Goal: Information Seeking & Learning: Find specific fact

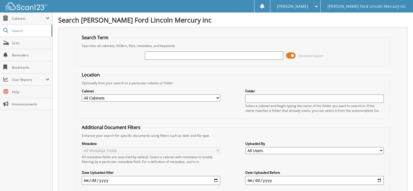
click at [215, 53] on input "text" at bounding box center [214, 56] width 139 height 8
drag, startPoint x: 166, startPoint y: 51, endPoint x: 155, endPoint y: 50, distance: 11.3
click at [163, 52] on input "text" at bounding box center [214, 56] width 139 height 8
click at [176, 58] on input "text" at bounding box center [214, 56] width 139 height 8
click at [206, 52] on input "text" at bounding box center [214, 56] width 139 height 8
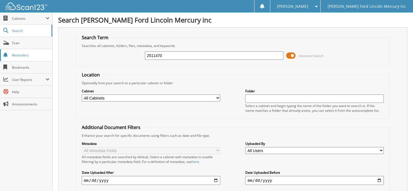
type input "2511470"
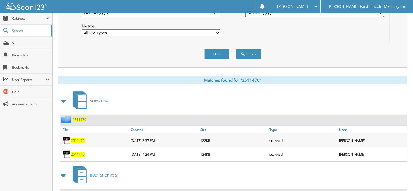
scroll to position [190, 0]
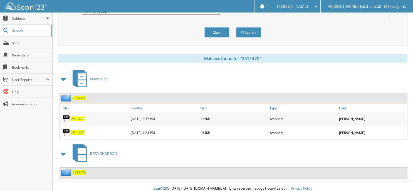
click at [77, 131] on span "2511470" at bounding box center [78, 133] width 14 height 5
click at [77, 117] on span "2511470" at bounding box center [78, 119] width 14 height 5
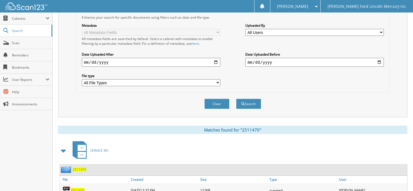
scroll to position [162, 0]
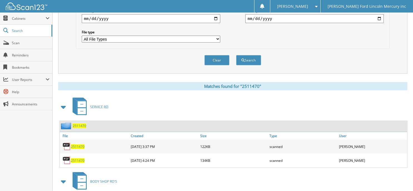
click at [92, 179] on span "BODY SHOP RO'S" at bounding box center [103, 181] width 27 height 5
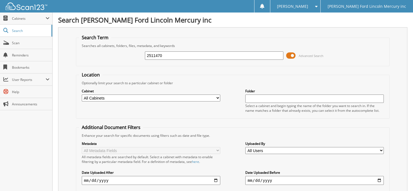
drag, startPoint x: 176, startPoint y: 54, endPoint x: 107, endPoint y: 53, distance: 69.0
click at [108, 53] on div "2511470 Advanced Search" at bounding box center [233, 55] width 308 height 15
type input "2411470"
drag, startPoint x: 171, startPoint y: 55, endPoint x: 106, endPoint y: 56, distance: 64.6
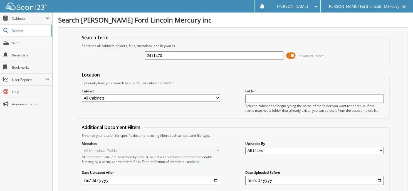
click at [106, 55] on div "2411470 Advanced Search" at bounding box center [233, 55] width 308 height 15
click at [166, 53] on input "text" at bounding box center [214, 56] width 139 height 8
type input "2527617"
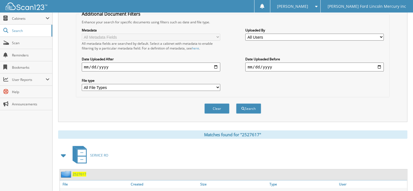
scroll to position [137, 0]
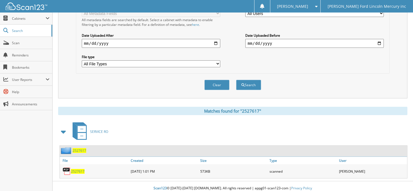
click at [79, 169] on span "2527617" at bounding box center [78, 171] width 14 height 5
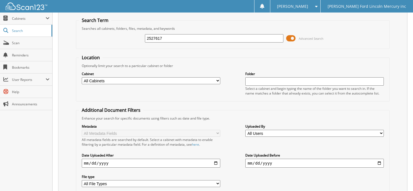
scroll to position [0, 0]
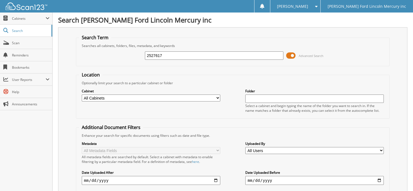
drag, startPoint x: 177, startPoint y: 57, endPoint x: 132, endPoint y: 56, distance: 44.5
click at [133, 56] on div "2527617 Advanced Search" at bounding box center [233, 55] width 308 height 15
type input "2568836"
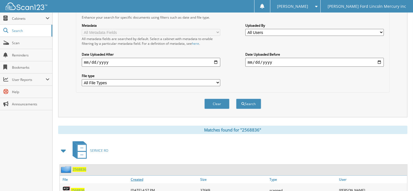
scroll to position [137, 0]
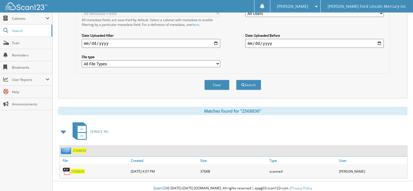
click at [74, 169] on span "2568836" at bounding box center [78, 171] width 14 height 5
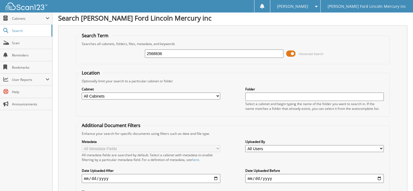
scroll to position [0, 0]
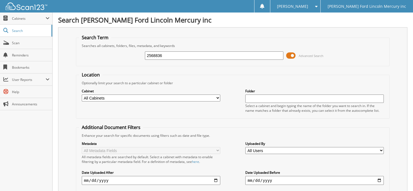
drag, startPoint x: 182, startPoint y: 55, endPoint x: 58, endPoint y: 48, distance: 123.5
click at [79, 50] on div "2568836 Advanced Search" at bounding box center [233, 55] width 308 height 15
type input "2570968"
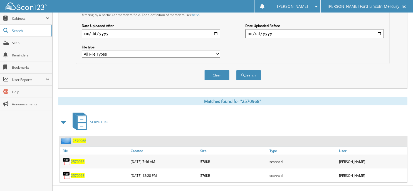
scroll to position [151, 0]
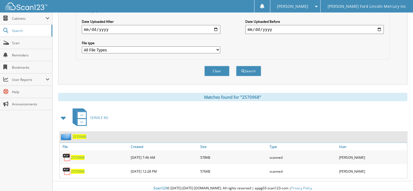
click at [81, 169] on span "2570968" at bounding box center [78, 171] width 14 height 5
click at [78, 155] on span "2570968" at bounding box center [78, 157] width 14 height 5
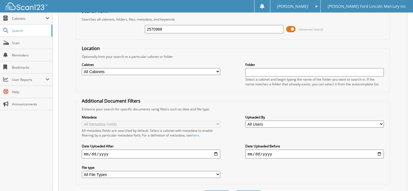
scroll to position [0, 0]
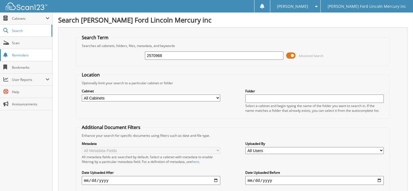
drag, startPoint x: 170, startPoint y: 54, endPoint x: 11, endPoint y: 57, distance: 158.2
click at [24, 56] on body "Laura C. Settings Logout Billy Howell Ford Lincoln Mercury inc Close Cabinets M…" at bounding box center [206, 173] width 413 height 347
type input "2570968"
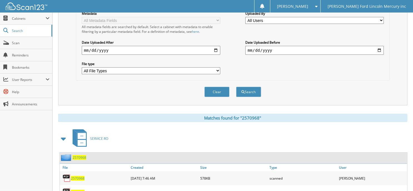
scroll to position [151, 0]
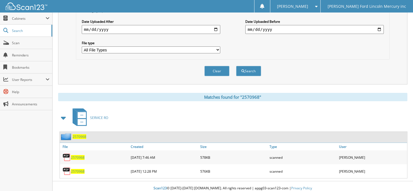
click at [79, 169] on span "2570968" at bounding box center [78, 171] width 14 height 5
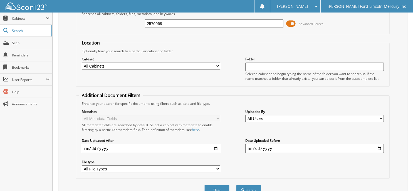
scroll to position [0, 0]
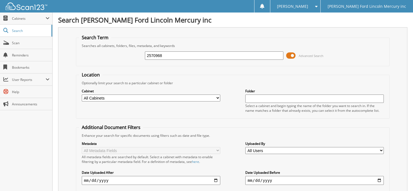
click at [176, 60] on div "2570968 Advanced Search" at bounding box center [233, 55] width 308 height 15
drag, startPoint x: 175, startPoint y: 54, endPoint x: 122, endPoint y: 57, distance: 53.0
click at [128, 55] on div "2570968 Advanced Search" at bounding box center [233, 55] width 308 height 15
click at [152, 54] on input "text" at bounding box center [214, 56] width 139 height 8
type input "2571486"
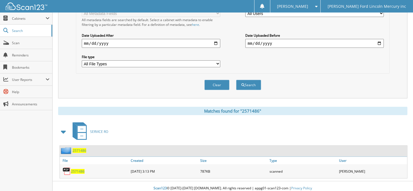
click at [80, 169] on span "2571486" at bounding box center [78, 171] width 14 height 5
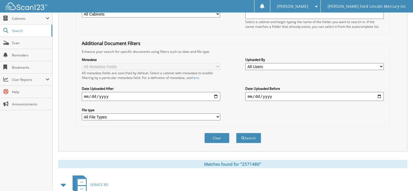
scroll to position [26, 0]
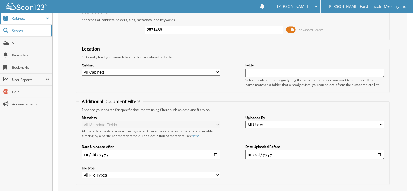
drag, startPoint x: 170, startPoint y: 28, endPoint x: 0, endPoint y: 22, distance: 170.2
click at [13, 23] on body "Laura C. Settings Logout Billy Howell Ford Lincoln Mercury inc Close Cabinets M…" at bounding box center [206, 140] width 413 height 333
type input "2572837"
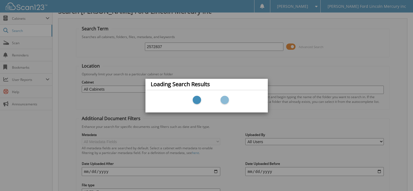
scroll to position [0, 0]
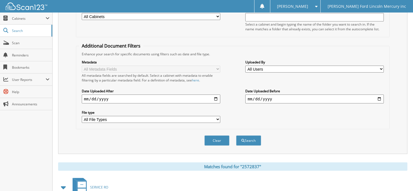
scroll to position [137, 0]
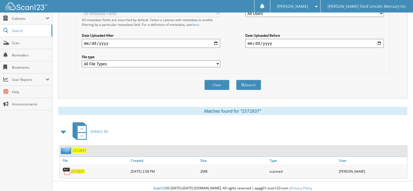
click at [75, 169] on span "2572837" at bounding box center [78, 171] width 14 height 5
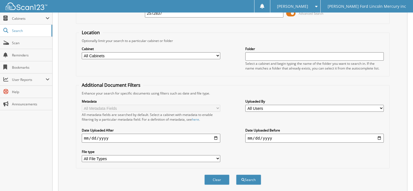
scroll to position [0, 0]
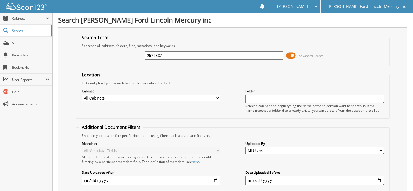
drag, startPoint x: 152, startPoint y: 54, endPoint x: 76, endPoint y: 53, distance: 75.5
click at [88, 53] on div "2572837 Advanced Search" at bounding box center [233, 55] width 308 height 15
click at [172, 54] on input "text" at bounding box center [214, 56] width 139 height 8
click at [160, 57] on input "text" at bounding box center [214, 56] width 139 height 8
type input "2569170"
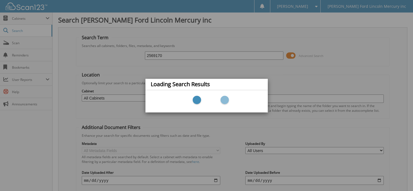
click at [234, 56] on div "Loading Search Results" at bounding box center [206, 95] width 413 height 191
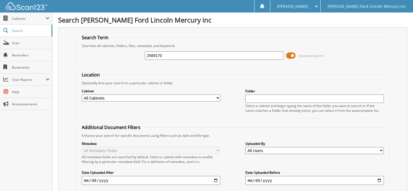
click at [196, 53] on input "2569170" at bounding box center [214, 56] width 139 height 8
click at [199, 53] on input "2569170" at bounding box center [214, 56] width 139 height 8
click at [181, 57] on input "2569170" at bounding box center [214, 56] width 139 height 8
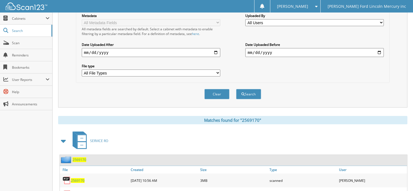
scroll to position [151, 0]
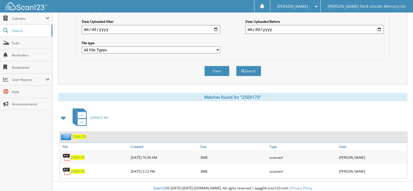
click at [80, 169] on span "2569170" at bounding box center [78, 171] width 14 height 5
click at [85, 154] on div "2569170" at bounding box center [95, 157] width 70 height 11
click at [82, 155] on span "2569170" at bounding box center [78, 157] width 14 height 5
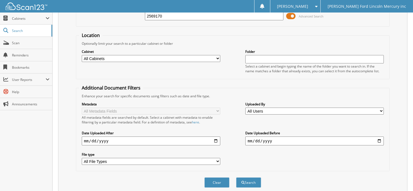
scroll to position [0, 0]
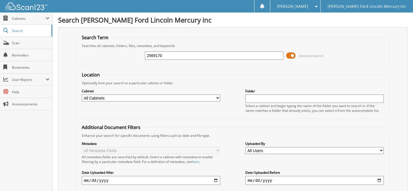
drag, startPoint x: 33, startPoint y: 67, endPoint x: -12, endPoint y: 69, distance: 44.6
click at [0, 69] on html "[PERSON_NAME] Settings Logout [PERSON_NAME] Ford Lincoln Mercury inc Close Cabi…" at bounding box center [206, 173] width 413 height 347
type input "2570125"
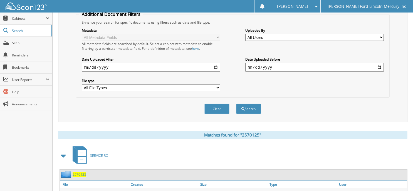
scroll to position [137, 0]
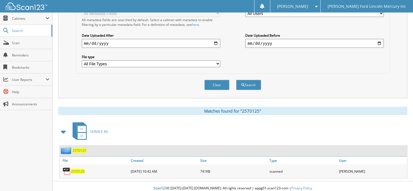
click at [74, 169] on span "2570125" at bounding box center [78, 171] width 14 height 5
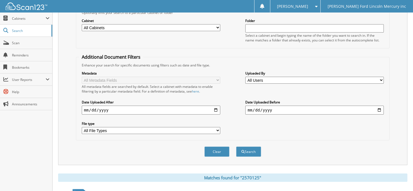
scroll to position [0, 0]
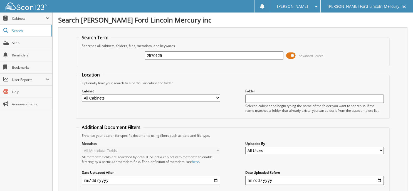
drag, startPoint x: 169, startPoint y: 57, endPoint x: -17, endPoint y: 35, distance: 187.5
click at [0, 35] on html "[PERSON_NAME] Settings Logout [PERSON_NAME] Ford Lincoln Mercury inc Close Cabi…" at bounding box center [206, 166] width 413 height 333
click at [160, 54] on input "text" at bounding box center [214, 56] width 139 height 8
type input "2561766"
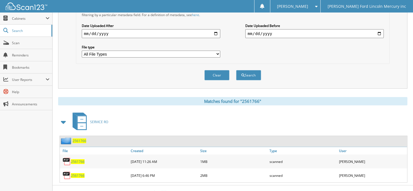
scroll to position [151, 0]
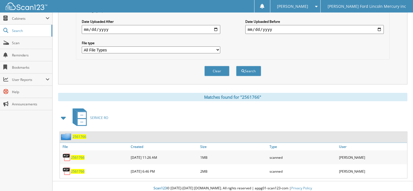
click at [77, 169] on span "2561766" at bounding box center [78, 171] width 14 height 5
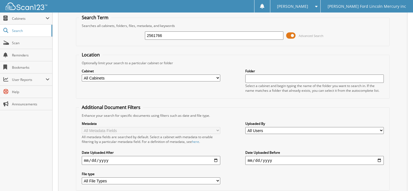
scroll to position [0, 0]
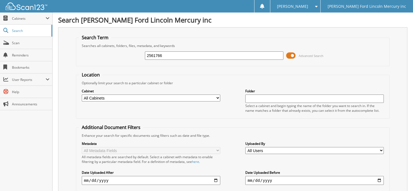
drag, startPoint x: 163, startPoint y: 55, endPoint x: 101, endPoint y: 51, distance: 61.6
click at [104, 52] on div "2561766 Advanced Search" at bounding box center [233, 55] width 308 height 15
type input "2562865"
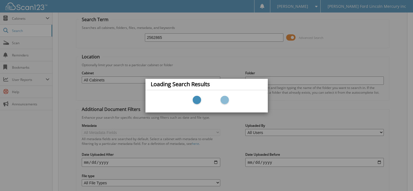
scroll to position [28, 0]
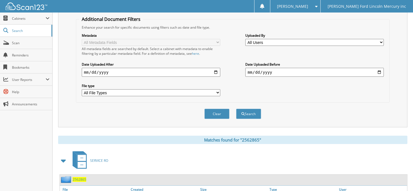
scroll to position [151, 0]
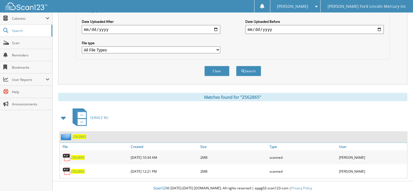
click at [78, 169] on span "2562865" at bounding box center [78, 171] width 14 height 5
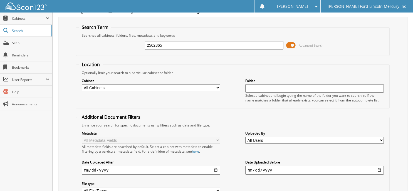
scroll to position [0, 0]
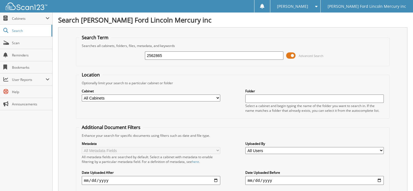
drag, startPoint x: 167, startPoint y: 51, endPoint x: 130, endPoint y: 52, distance: 36.8
click at [129, 52] on div "2562865 Advanced Search" at bounding box center [233, 55] width 308 height 15
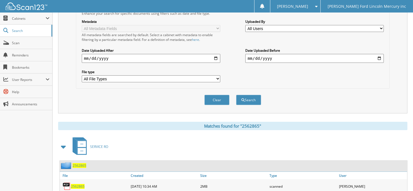
scroll to position [151, 0]
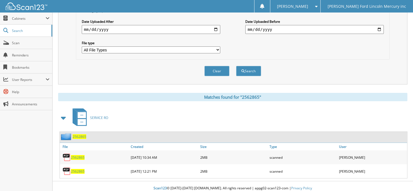
click at [80, 169] on span "2562865" at bounding box center [78, 171] width 14 height 5
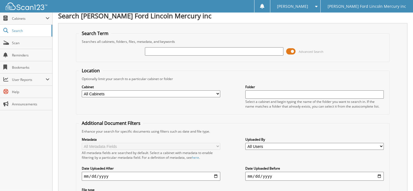
scroll to position [0, 0]
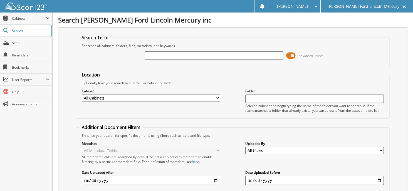
click at [179, 55] on input "text" at bounding box center [214, 56] width 139 height 8
click at [185, 58] on input "text" at bounding box center [214, 56] width 139 height 8
type input "2563734"
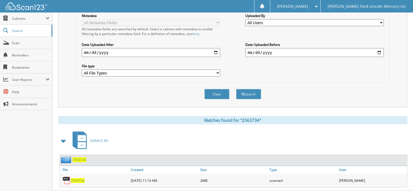
scroll to position [137, 0]
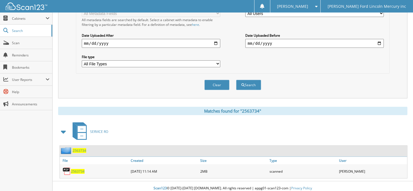
click at [75, 169] on span "2563734" at bounding box center [78, 171] width 14 height 5
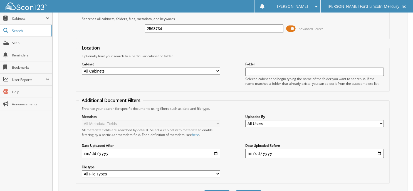
scroll to position [0, 0]
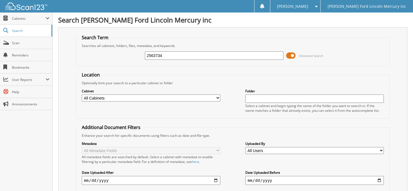
drag, startPoint x: 142, startPoint y: 51, endPoint x: 84, endPoint y: 46, distance: 58.4
click at [94, 48] on div "2563734 Advanced Search" at bounding box center [233, 55] width 308 height 15
type input "2567253"
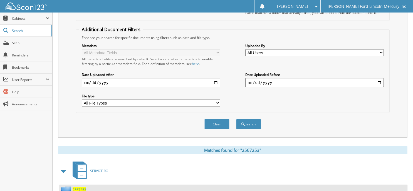
scroll to position [137, 0]
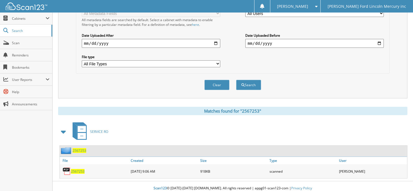
click at [76, 169] on span "2567253" at bounding box center [78, 171] width 14 height 5
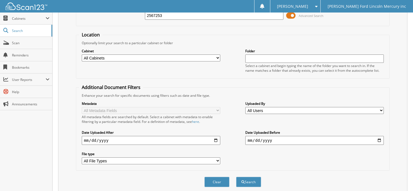
scroll to position [0, 0]
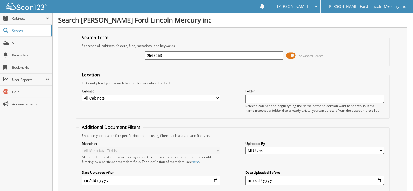
drag, startPoint x: 161, startPoint y: 55, endPoint x: -1, endPoint y: 18, distance: 166.3
click at [0, 18] on html "Laura C. Settings Logout Billy Howell Ford Lincoln Mercury inc Close Cabinets S…" at bounding box center [206, 166] width 413 height 333
type input "2569752"
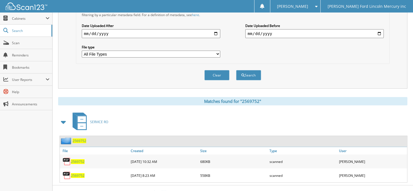
scroll to position [151, 0]
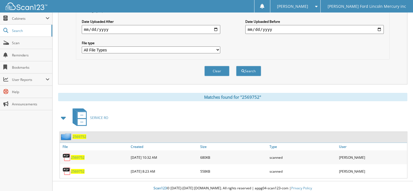
click at [74, 169] on span "2569752" at bounding box center [78, 171] width 14 height 5
click at [80, 155] on span "2569752" at bounding box center [78, 157] width 14 height 5
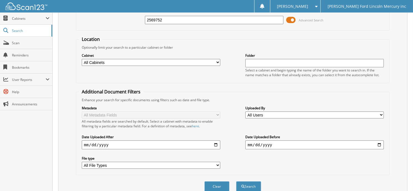
scroll to position [0, 0]
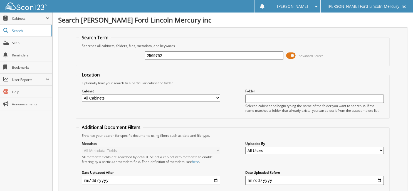
drag, startPoint x: 134, startPoint y: 53, endPoint x: 108, endPoint y: 52, distance: 25.9
click at [111, 53] on div "2569752 Advanced Search" at bounding box center [233, 55] width 308 height 15
drag, startPoint x: 158, startPoint y: 54, endPoint x: 86, endPoint y: 80, distance: 76.6
click at [157, 54] on input "text" at bounding box center [214, 56] width 139 height 8
click at [174, 56] on input "text" at bounding box center [214, 56] width 139 height 8
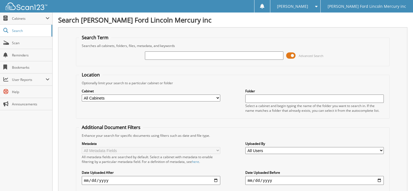
click at [168, 55] on input "text" at bounding box center [214, 56] width 139 height 8
click at [165, 52] on input "text" at bounding box center [214, 56] width 139 height 8
type input "2460420"
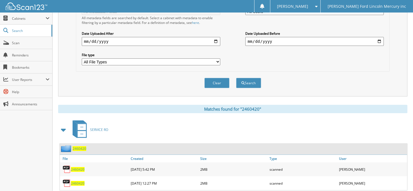
scroll to position [151, 0]
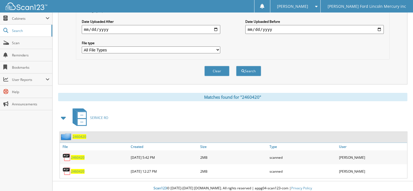
click at [77, 155] on span "2460420" at bounding box center [78, 157] width 14 height 5
click at [80, 169] on span "2460420" at bounding box center [78, 171] width 14 height 5
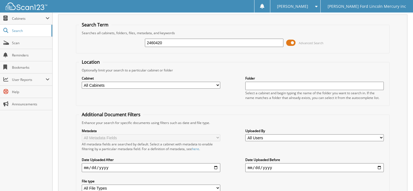
scroll to position [12, 0]
drag, startPoint x: 147, startPoint y: 46, endPoint x: 14, endPoint y: 27, distance: 134.7
click at [14, 27] on body "[PERSON_NAME] Settings Logout [PERSON_NAME] Ford Lincoln Mercury inc Close Cabi…" at bounding box center [206, 161] width 413 height 347
click at [160, 45] on input "25" at bounding box center [214, 44] width 139 height 8
type input "2563487"
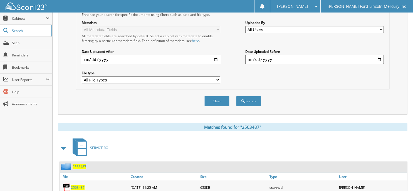
scroll to position [137, 0]
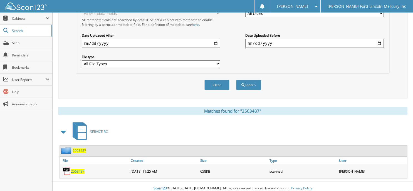
click at [80, 169] on span "2563487" at bounding box center [78, 171] width 14 height 5
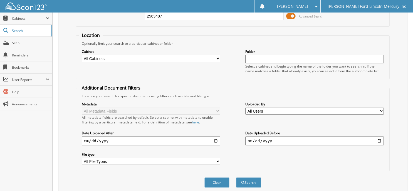
scroll to position [0, 0]
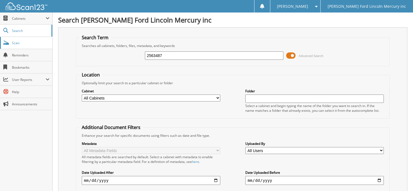
drag, startPoint x: 119, startPoint y: 49, endPoint x: 39, endPoint y: 45, distance: 79.5
click at [47, 45] on body "[PERSON_NAME] Settings Logout [PERSON_NAME] Ford Lincoln Mercury inc Close Cabi…" at bounding box center [206, 166] width 413 height 333
type input "2563537"
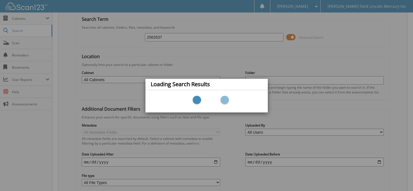
scroll to position [28, 0]
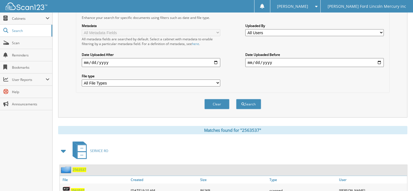
scroll to position [137, 0]
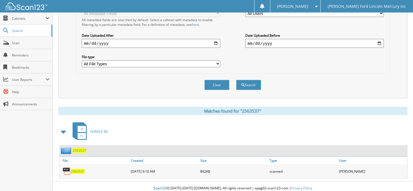
click at [78, 169] on span "2563537" at bounding box center [78, 171] width 14 height 5
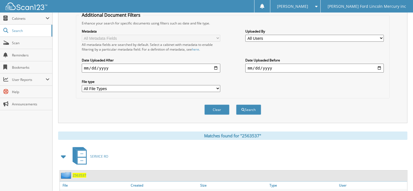
scroll to position [26, 0]
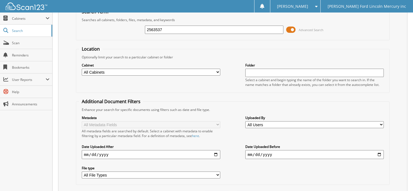
drag, startPoint x: 150, startPoint y: 27, endPoint x: -17, endPoint y: 16, distance: 167.4
click at [0, 16] on html "Laura C. Settings Logout Billy Howell Ford Lincoln Mercury inc Close Cabinets S…" at bounding box center [206, 140] width 413 height 333
type input "2565248"
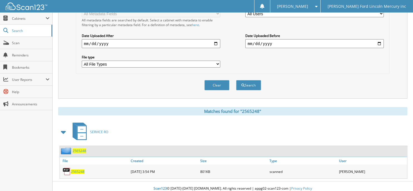
scroll to position [137, 0]
click at [80, 169] on span "2565248" at bounding box center [78, 171] width 14 height 5
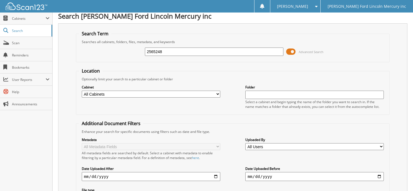
scroll to position [0, 0]
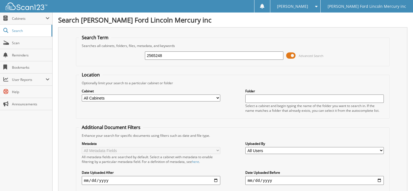
drag, startPoint x: 195, startPoint y: 57, endPoint x: -14, endPoint y: 38, distance: 209.7
click at [0, 38] on html "Laura C. Settings Logout Billy Howell Ford Lincoln Mercury inc Close Cabinets S…" at bounding box center [206, 166] width 413 height 333
type input "2566262"
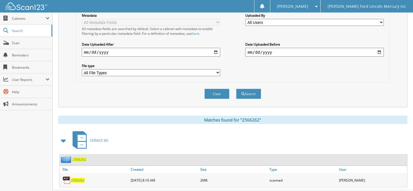
scroll to position [137, 0]
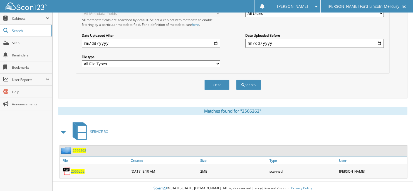
click at [77, 169] on span "2566262" at bounding box center [78, 171] width 14 height 5
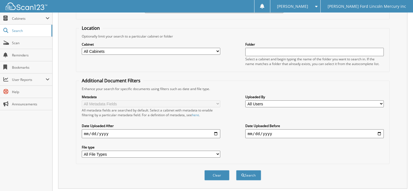
scroll to position [26, 0]
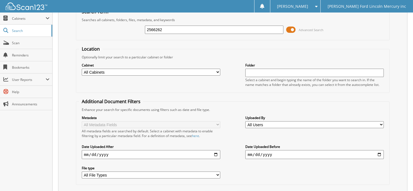
drag, startPoint x: 168, startPoint y: 26, endPoint x: 60, endPoint y: 21, distance: 108.7
click at [72, 23] on div "Search Term Searches all cabinets, folders, files, metadata, and keywords 25662…" at bounding box center [233, 105] width 350 height 209
type input "2567148"
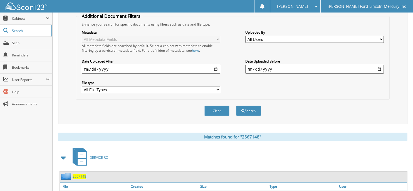
scroll to position [137, 0]
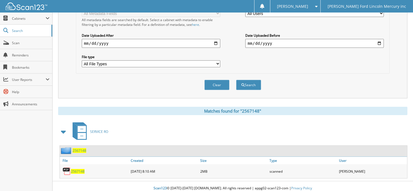
click at [80, 169] on span "2567148" at bounding box center [78, 171] width 14 height 5
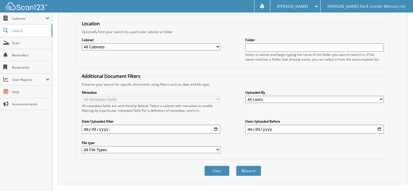
scroll to position [0, 0]
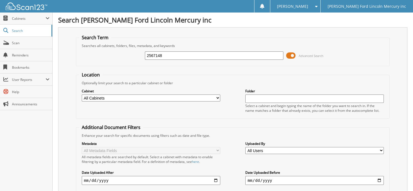
drag, startPoint x: 170, startPoint y: 55, endPoint x: 62, endPoint y: 54, distance: 107.7
click at [62, 54] on div "Search Term Searches all cabinets, folders, files, metadata, and keywords 25671…" at bounding box center [233, 131] width 350 height 209
type input "2568659"
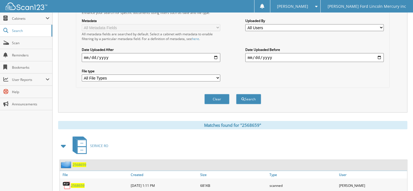
scroll to position [137, 0]
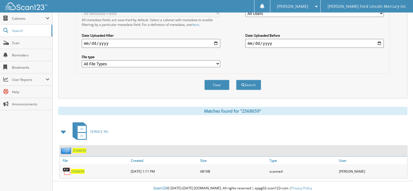
click at [77, 169] on span "2568659" at bounding box center [78, 171] width 14 height 5
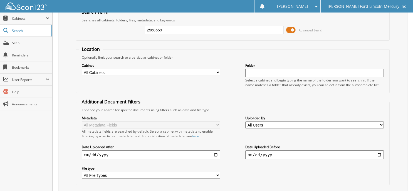
scroll to position [0, 0]
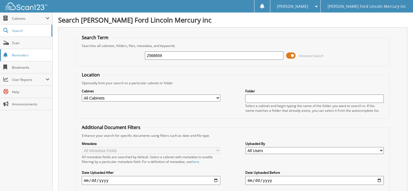
drag, startPoint x: 171, startPoint y: 55, endPoint x: 37, endPoint y: 52, distance: 133.9
click at [55, 56] on div "Search [PERSON_NAME] Ford Lincoln Mercury inc Search Term Searches all cabinets…" at bounding box center [233, 166] width 361 height 333
type input "2570524"
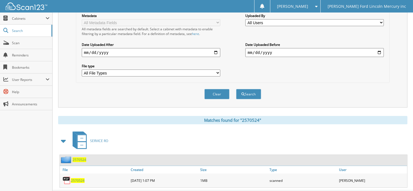
scroll to position [137, 0]
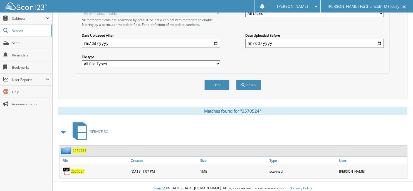
click at [77, 169] on span "2570524" at bounding box center [78, 171] width 14 height 5
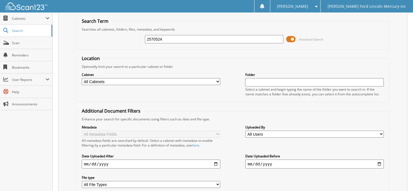
scroll to position [0, 0]
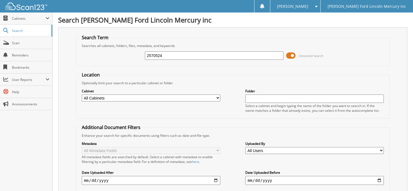
drag, startPoint x: 168, startPoint y: 58, endPoint x: -41, endPoint y: 43, distance: 210.1
click at [0, 43] on html "Laura C. Settings Logout Billy Howell Ford Lincoln Mercury inc Close Cabinets S…" at bounding box center [206, 166] width 413 height 333
click at [167, 48] on div "Advanced Search" at bounding box center [233, 55] width 308 height 15
click at [161, 55] on input "text" at bounding box center [214, 56] width 139 height 8
click at [159, 56] on input "25" at bounding box center [214, 56] width 139 height 8
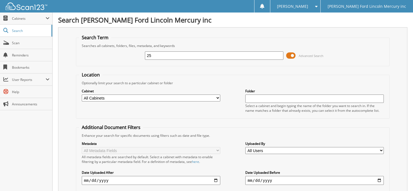
click at [161, 57] on input "25" at bounding box center [214, 56] width 139 height 8
click at [156, 55] on input "25" at bounding box center [214, 56] width 139 height 8
type input "2567296"
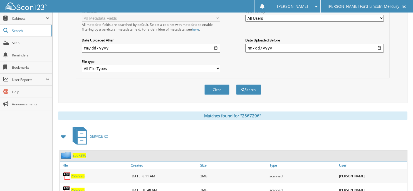
scroll to position [151, 0]
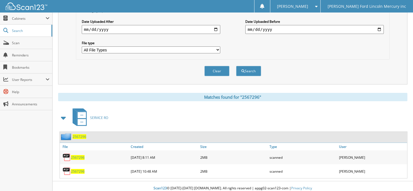
click at [81, 169] on span "2567296" at bounding box center [78, 171] width 14 height 5
click at [77, 155] on span "2567296" at bounding box center [78, 157] width 14 height 5
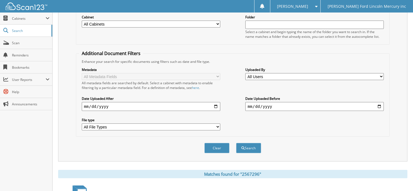
scroll to position [12, 0]
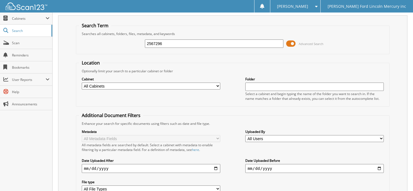
drag, startPoint x: 176, startPoint y: 41, endPoint x: -35, endPoint y: 41, distance: 211.6
click at [0, 41] on html "[PERSON_NAME] Settings Logout [PERSON_NAME] Ford Lincoln Mercury inc Close Cabi…" at bounding box center [206, 161] width 413 height 347
click at [190, 42] on input "text" at bounding box center [214, 44] width 139 height 8
type input "2456148"
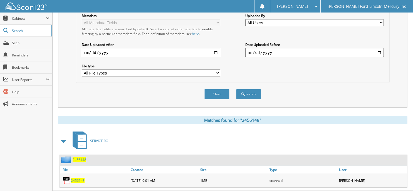
scroll to position [137, 0]
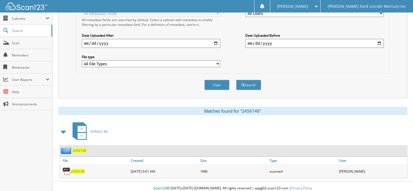
click at [81, 169] on span "2456148" at bounding box center [78, 171] width 14 height 5
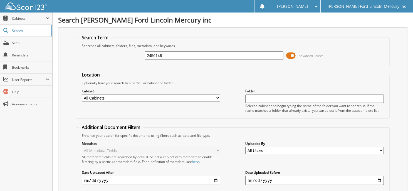
drag, startPoint x: 169, startPoint y: 57, endPoint x: -4, endPoint y: 40, distance: 174.2
click at [0, 40] on html "[PERSON_NAME] Settings Logout [PERSON_NAME] Ford Lincoln Mercury inc Close Cabi…" at bounding box center [206, 166] width 413 height 333
type input "2456165"
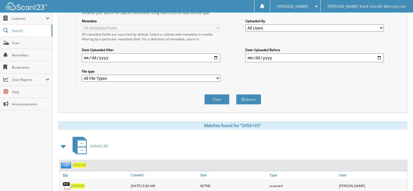
scroll to position [137, 0]
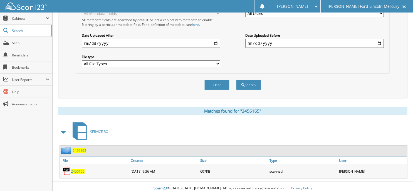
click at [75, 169] on span "2456165" at bounding box center [78, 171] width 14 height 5
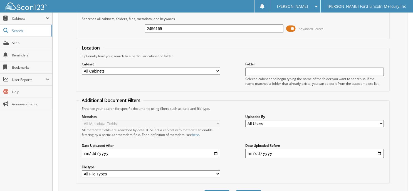
scroll to position [26, 0]
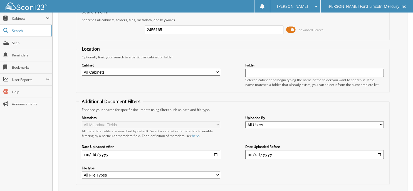
drag, startPoint x: 180, startPoint y: 29, endPoint x: 54, endPoint y: 30, distance: 125.6
click at [58, 30] on div "Search Billy Howell Ford Lincoln Mercury inc Search Term Searches all cabinets,…" at bounding box center [233, 140] width 361 height 333
type input "2456846"
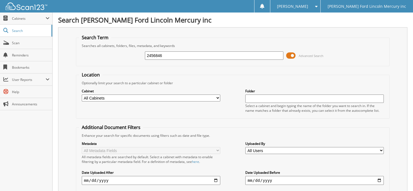
drag, startPoint x: 208, startPoint y: 54, endPoint x: -46, endPoint y: 28, distance: 255.0
click at [0, 28] on html "[PERSON_NAME] Settings Logout [PERSON_NAME] Ford Lincoln Mercury inc Close Cabi…" at bounding box center [206, 136] width 413 height 272
type input "2556165"
drag, startPoint x: 80, startPoint y: 40, endPoint x: 53, endPoint y: 35, distance: 27.8
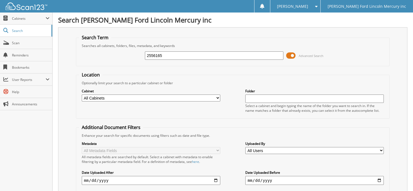
click at [58, 36] on div "Search Term Searches all cabinets, folders, files, metadata, and keywords 25561…" at bounding box center [233, 131] width 350 height 209
type input "2456165"
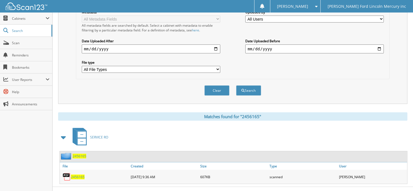
scroll to position [137, 0]
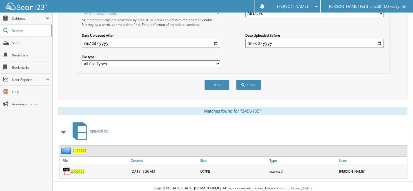
click at [75, 169] on span "2456165" at bounding box center [78, 171] width 14 height 5
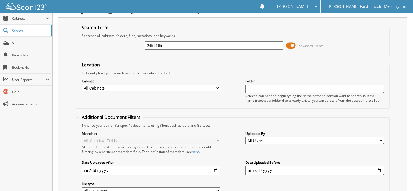
scroll to position [0, 0]
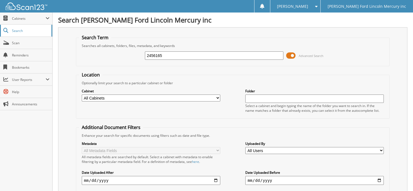
drag, startPoint x: 167, startPoint y: 53, endPoint x: 39, endPoint y: 36, distance: 129.3
click at [60, 40] on div "Search Term Searches all cabinets, folders, files, metadata, and keywords 24561…" at bounding box center [233, 131] width 350 height 209
type input "2456846"
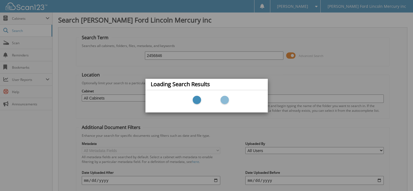
scroll to position [28, 0]
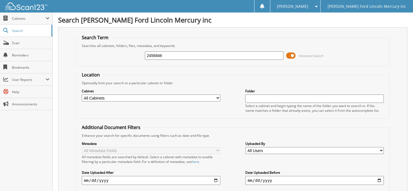
click at [167, 54] on input "2456846" at bounding box center [214, 56] width 139 height 8
click at [156, 58] on input "2456846" at bounding box center [214, 56] width 139 height 8
click at [150, 54] on input "2456846" at bounding box center [214, 56] width 139 height 8
type input "2556846"
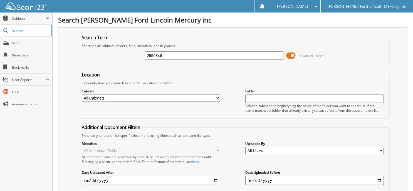
click at [152, 55] on input "2556846" at bounding box center [214, 56] width 139 height 8
type input "2356846"
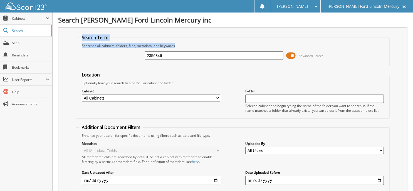
drag, startPoint x: 172, startPoint y: 51, endPoint x: 60, endPoint y: 37, distance: 113.0
click at [60, 37] on div "Search Term Searches all cabinets, folders, files, metadata, and keywords 23568…" at bounding box center [233, 131] width 350 height 209
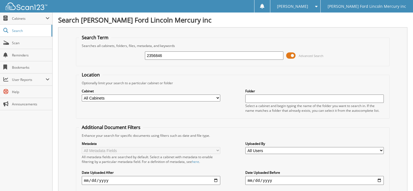
click at [253, 70] on form "Search Term Searches all cabinets, folders, files, metadata, and keywords 23568…" at bounding box center [233, 134] width 314 height 199
drag, startPoint x: 170, startPoint y: 55, endPoint x: 120, endPoint y: 53, distance: 50.5
click at [120, 53] on div "2356846 Advanced Search" at bounding box center [233, 55] width 308 height 15
type input "2458549"
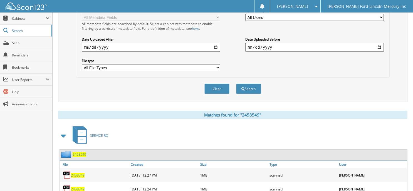
scroll to position [151, 0]
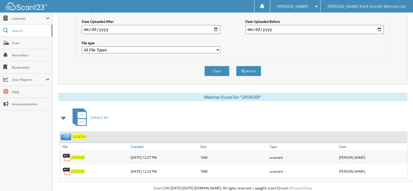
click at [75, 155] on span "2458549" at bounding box center [78, 157] width 14 height 5
click at [70, 167] on img at bounding box center [67, 171] width 8 height 8
click at [75, 169] on span "2458549" at bounding box center [78, 171] width 14 height 5
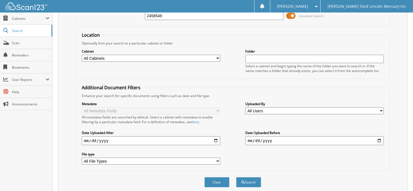
scroll to position [0, 0]
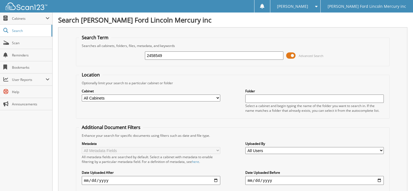
drag, startPoint x: 171, startPoint y: 56, endPoint x: 74, endPoint y: 45, distance: 98.1
click at [99, 48] on div "2458549 Advanced Search" at bounding box center [233, 55] width 308 height 15
type input "2460518"
click at [174, 54] on input "2460518" at bounding box center [214, 56] width 139 height 8
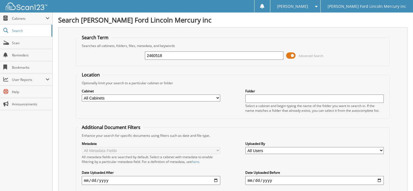
click at [151, 54] on input "2460518" at bounding box center [214, 56] width 139 height 8
type input "2560518"
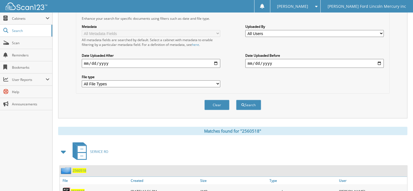
scroll to position [151, 0]
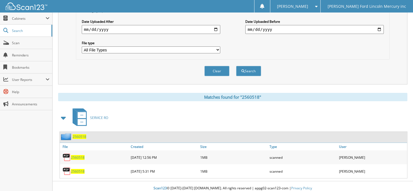
click at [80, 169] on span "2560518" at bounding box center [78, 171] width 14 height 5
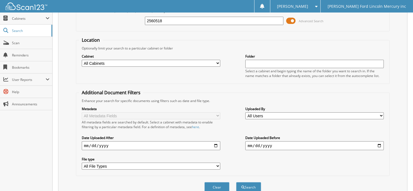
scroll to position [0, 0]
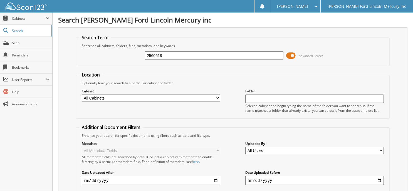
drag, startPoint x: 173, startPoint y: 56, endPoint x: 69, endPoint y: 49, distance: 104.4
click at [76, 51] on fieldset "Search Term Searches all cabinets, folders, files, metadata, and keywords 25605…" at bounding box center [233, 51] width 314 height 32
type input "2574415"
click at [181, 56] on input "2574415" at bounding box center [214, 56] width 139 height 8
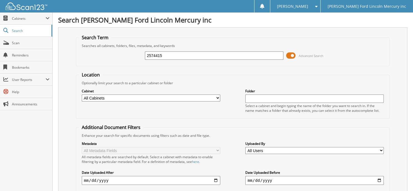
click at [151, 57] on input "2574415" at bounding box center [214, 56] width 139 height 8
type input "2474415"
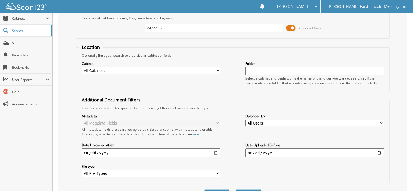
scroll to position [28, 0]
drag, startPoint x: 176, startPoint y: 24, endPoint x: 1, endPoint y: 35, distance: 174.9
click at [36, 35] on body "Laura C. Settings Logout Billy Howell Ford Lincoln Mercury inc Close Cabinets M…" at bounding box center [206, 108] width 413 height 272
type input "2"
type input "74415"
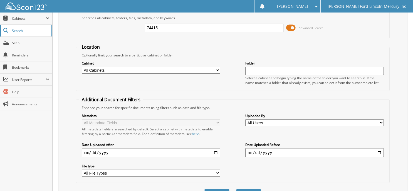
click at [236, 189] on button "Search" at bounding box center [248, 194] width 25 height 10
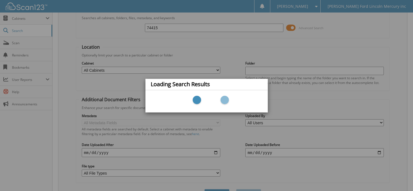
click at [182, 48] on div "Loading Search Results" at bounding box center [206, 95] width 413 height 191
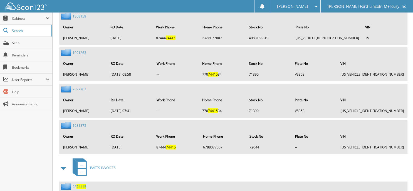
scroll to position [1114, 0]
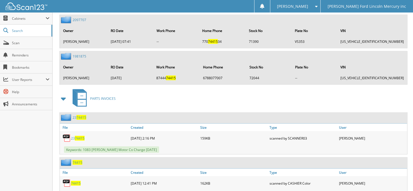
click at [75, 136] on span "74415" at bounding box center [80, 138] width 10 height 5
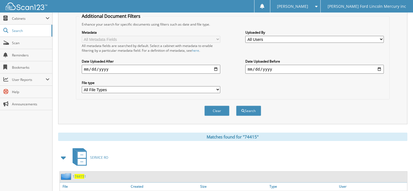
scroll to position [0, 0]
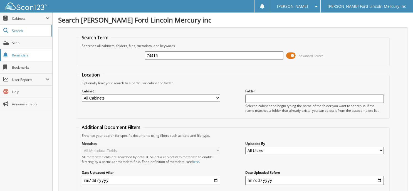
drag, startPoint x: 168, startPoint y: 55, endPoint x: 4, endPoint y: 50, distance: 164.0
type input "2574415"
click at [151, 55] on input "2574415" at bounding box center [214, 56] width 139 height 8
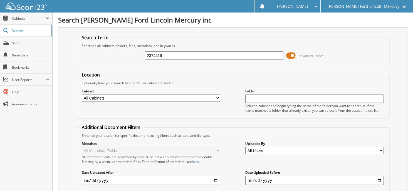
type input "2374415"
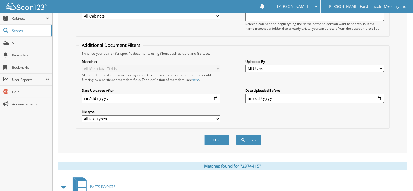
scroll to position [7, 0]
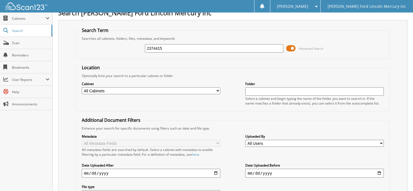
click at [151, 45] on input "2374415" at bounding box center [214, 48] width 139 height 8
type input "2474415"
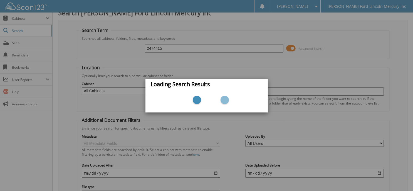
click at [217, 52] on div "Loading Search Results" at bounding box center [206, 95] width 413 height 191
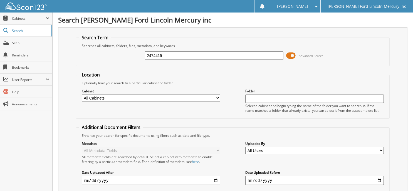
drag, startPoint x: 184, startPoint y: 56, endPoint x: -79, endPoint y: 36, distance: 263.6
click at [0, 36] on html "[PERSON_NAME] Settings Logout [PERSON_NAME] Ford Lincoln Mercury inc Close Cabi…" at bounding box center [206, 136] width 413 height 272
click at [155, 53] on input "25" at bounding box center [214, 56] width 139 height 8
drag, startPoint x: 164, startPoint y: 52, endPoint x: 132, endPoint y: 52, distance: 32.0
click at [132, 52] on div "25 Advanced Search" at bounding box center [233, 55] width 308 height 15
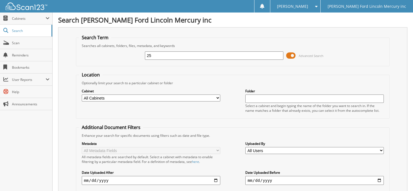
click at [161, 55] on input "25" at bounding box center [214, 56] width 139 height 8
click at [162, 55] on input "25" at bounding box center [214, 56] width 139 height 8
type input "2"
click at [155, 52] on input "text" at bounding box center [214, 56] width 139 height 8
type input "2426390"
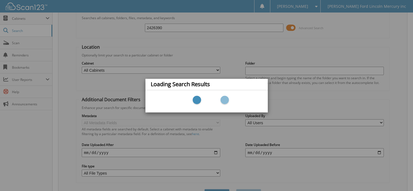
click at [192, 69] on div "Loading Search Results" at bounding box center [206, 95] width 413 height 191
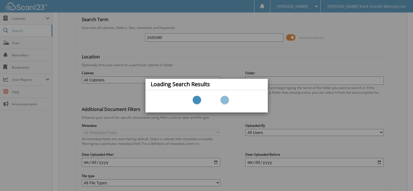
scroll to position [28, 0]
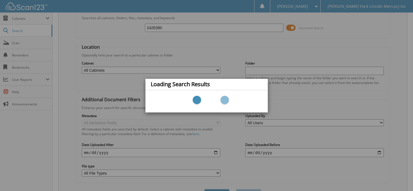
click at [237, 42] on div "Loading Search Results" at bounding box center [206, 95] width 413 height 191
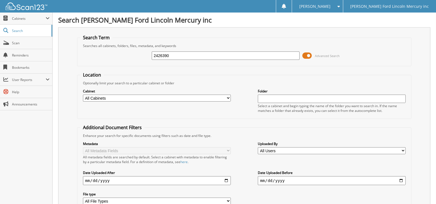
click at [223, 54] on input "2426390" at bounding box center [226, 56] width 148 height 8
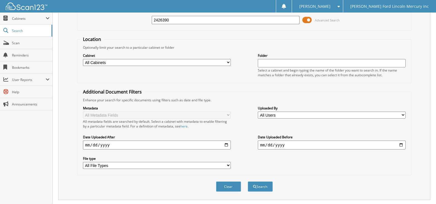
scroll to position [124, 0]
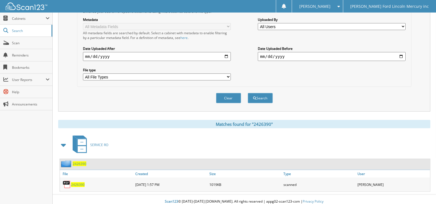
click at [78, 182] on span "2426390" at bounding box center [78, 184] width 14 height 5
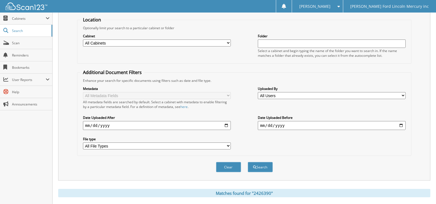
scroll to position [0, 0]
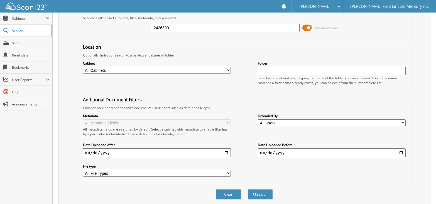
drag, startPoint x: 173, startPoint y: 27, endPoint x: -11, endPoint y: -2, distance: 186.0
click at [0, 0] on html "[PERSON_NAME] Settings Logout [PERSON_NAME] Ford Lincoln Mercury inc Close Cabi…" at bounding box center [218, 138] width 436 height 333
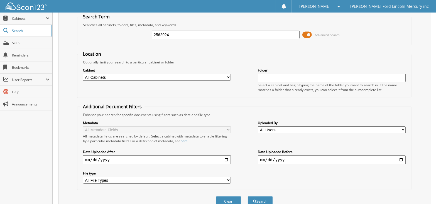
type input "2562924"
click at [248, 196] on button "Search" at bounding box center [260, 201] width 25 height 10
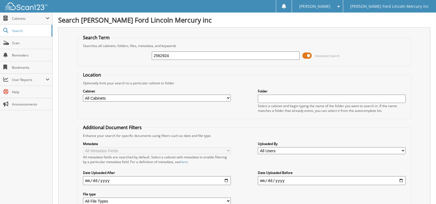
scroll to position [138, 0]
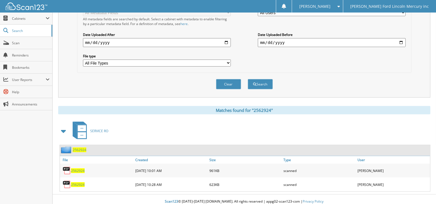
click at [80, 182] on span "2562924" at bounding box center [78, 184] width 14 height 5
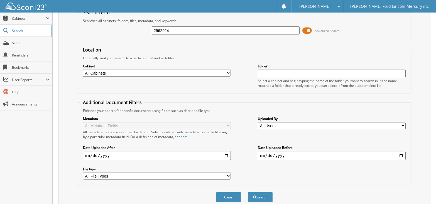
scroll to position [0, 0]
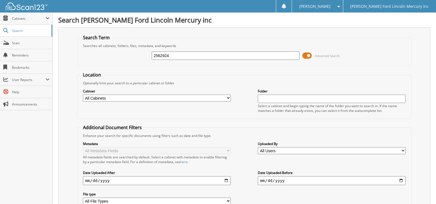
drag, startPoint x: 180, startPoint y: 53, endPoint x: -10, endPoint y: 41, distance: 190.2
click at [0, 41] on html "[PERSON_NAME] Settings Logout [PERSON_NAME] Ford Lincoln Mercury inc Close Cabi…" at bounding box center [218, 173] width 436 height 347
type input "2529336"
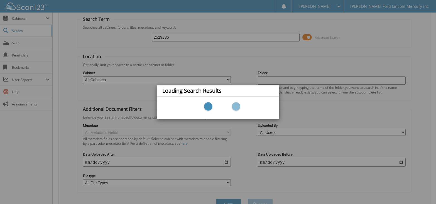
scroll to position [28, 0]
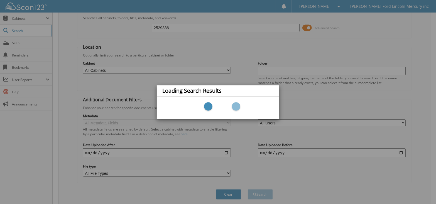
click at [189, 53] on div "Loading Search Results" at bounding box center [218, 102] width 436 height 204
click at [223, 52] on div "Loading Search Results" at bounding box center [218, 102] width 436 height 204
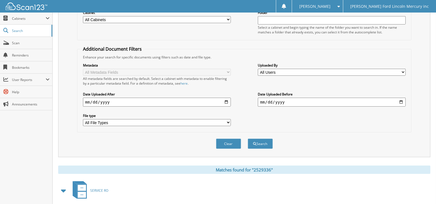
scroll to position [124, 0]
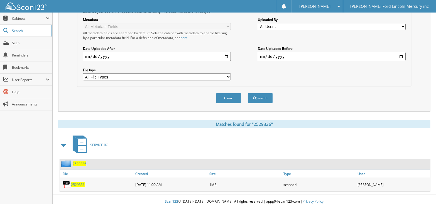
click at [74, 182] on span "2529336" at bounding box center [78, 184] width 14 height 5
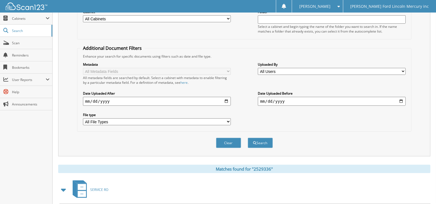
scroll to position [13, 0]
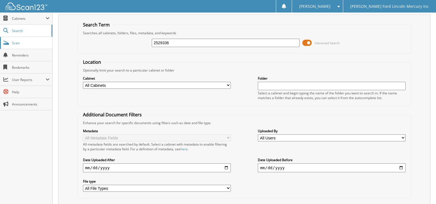
drag, startPoint x: 180, startPoint y: 43, endPoint x: 16, endPoint y: 46, distance: 163.7
click at [29, 44] on body "Laura C. Settings Logout Billy Howell Ford Lincoln Mercury inc Close Cabinets M…" at bounding box center [218, 153] width 436 height 333
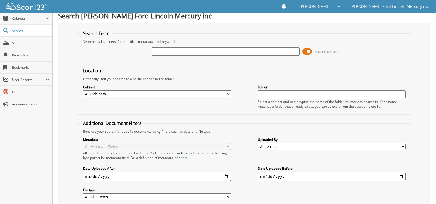
scroll to position [0, 0]
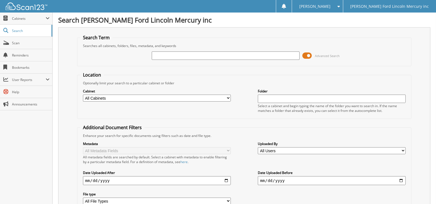
click at [182, 53] on input "text" at bounding box center [226, 56] width 148 height 8
click at [208, 52] on input "text" at bounding box center [226, 56] width 148 height 8
click at [180, 55] on input "text" at bounding box center [226, 56] width 148 height 8
type input "2459009"
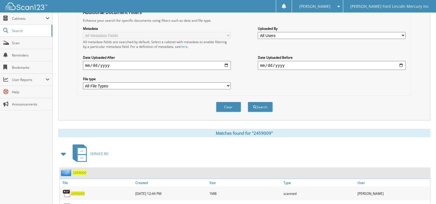
scroll to position [138, 0]
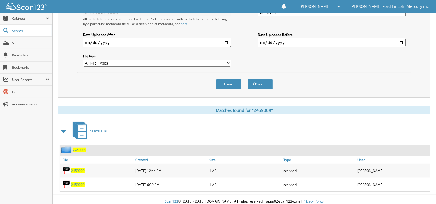
click at [80, 182] on span "2459009" at bounding box center [78, 184] width 14 height 5
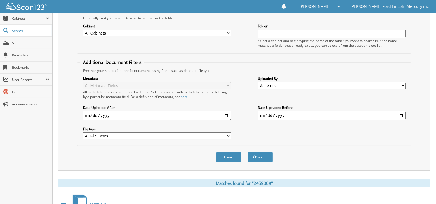
scroll to position [27, 0]
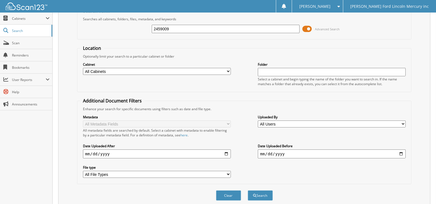
drag, startPoint x: 182, startPoint y: 29, endPoint x: 122, endPoint y: 27, distance: 59.6
click at [122, 27] on div "2459009 Advanced Search" at bounding box center [244, 28] width 328 height 15
type input "2562863"
click at [248, 190] on button "Search" at bounding box center [260, 195] width 25 height 10
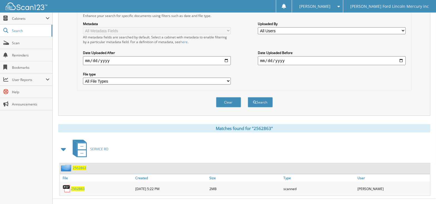
scroll to position [124, 0]
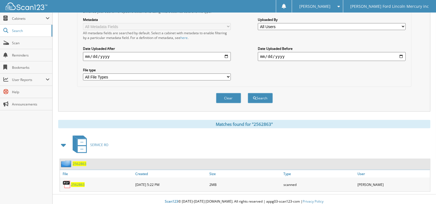
click at [79, 182] on span "2562863" at bounding box center [78, 184] width 14 height 5
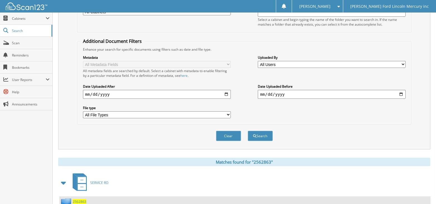
scroll to position [41, 0]
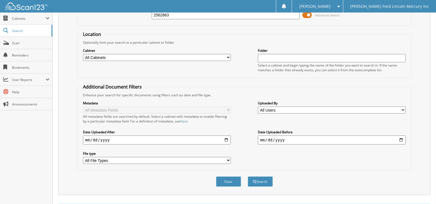
drag, startPoint x: 179, startPoint y: 13, endPoint x: 83, endPoint y: -3, distance: 97.8
click at [83, 0] on html "Laura C. Settings Logout Billy Howell Ford Lincoln Mercury inc Close Cabinets S…" at bounding box center [218, 125] width 436 height 333
type input "2563370"
click at [248, 176] on button "Search" at bounding box center [260, 181] width 25 height 10
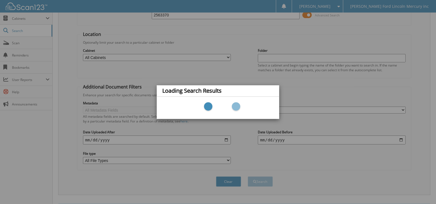
click at [313, 99] on div "Loading Search Results" at bounding box center [218, 102] width 436 height 204
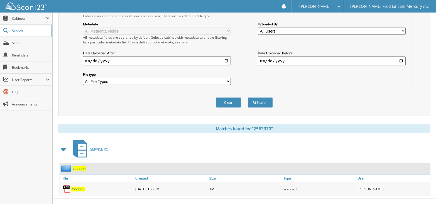
scroll to position [124, 0]
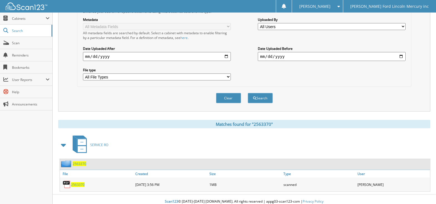
click at [78, 182] on span "2563370" at bounding box center [78, 184] width 14 height 5
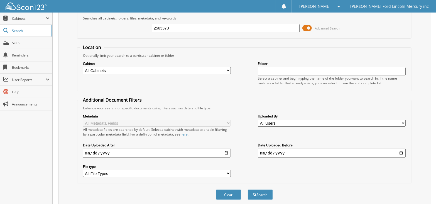
scroll to position [28, 0]
drag, startPoint x: 184, startPoint y: 28, endPoint x: -44, endPoint y: 8, distance: 228.6
click at [0, 8] on html "Laura C. Settings Logout Billy Howell Ford Lincoln Mercury inc Close Cabinets S…" at bounding box center [218, 138] width 436 height 333
type input "2565531"
click at [248, 189] on button "Search" at bounding box center [260, 194] width 25 height 10
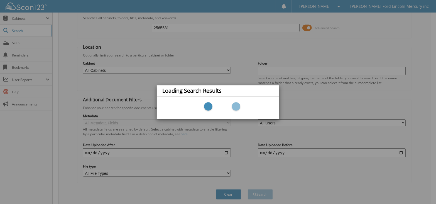
click at [169, 59] on div "Loading Search Results" at bounding box center [218, 102] width 436 height 204
click at [161, 38] on div "Loading Search Results" at bounding box center [218, 102] width 436 height 204
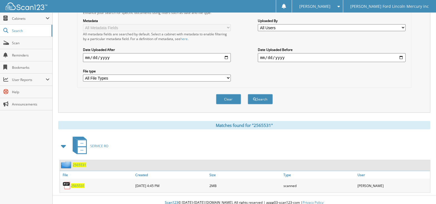
scroll to position [124, 0]
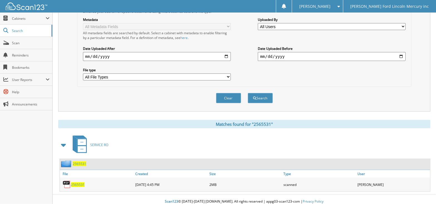
click at [73, 182] on span "2565531" at bounding box center [78, 184] width 14 height 5
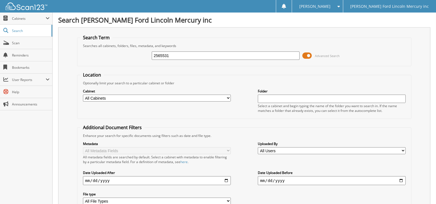
drag, startPoint x: 176, startPoint y: 53, endPoint x: -70, endPoint y: 8, distance: 250.2
click at [0, 8] on html "Laura C. Settings Logout Billy Howell Ford Lincoln Mercury inc Close Cabinets S…" at bounding box center [218, 166] width 436 height 333
click at [174, 53] on input "text" at bounding box center [226, 56] width 148 height 8
click at [160, 58] on input "text" at bounding box center [226, 56] width 148 height 8
type input "2562749"
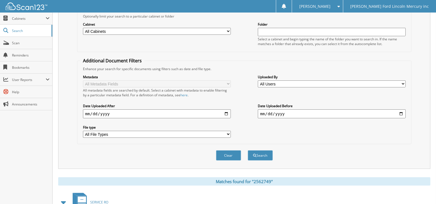
scroll to position [138, 0]
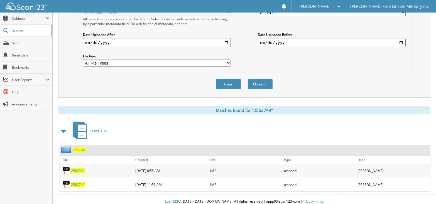
click at [79, 182] on span "2562749" at bounding box center [78, 184] width 14 height 5
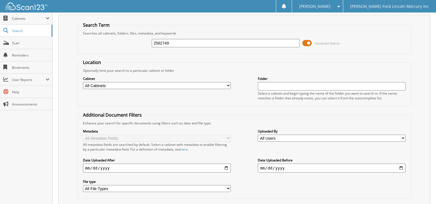
scroll to position [0, 0]
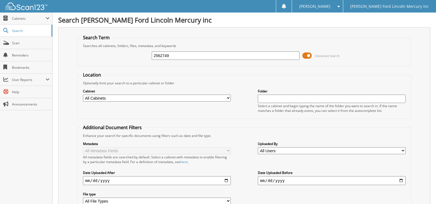
drag, startPoint x: 175, startPoint y: 55, endPoint x: 100, endPoint y: 51, distance: 74.5
click at [100, 51] on div "2562749 Advanced Search" at bounding box center [244, 55] width 328 height 15
type input "2567320"
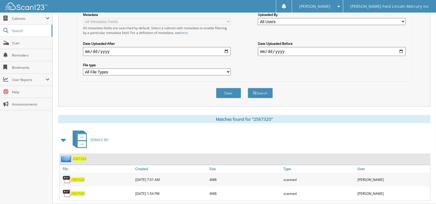
scroll to position [138, 0]
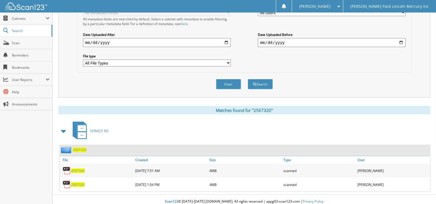
click at [77, 182] on span "2567320" at bounding box center [78, 184] width 14 height 5
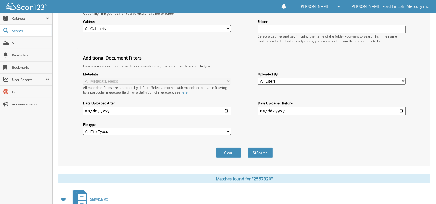
scroll to position [0, 0]
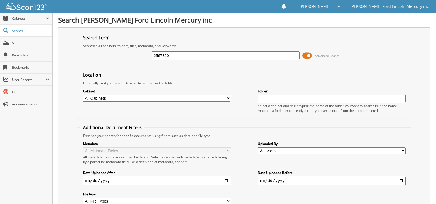
drag, startPoint x: 186, startPoint y: 53, endPoint x: 110, endPoint y: 57, distance: 76.1
click at [110, 57] on div "2567320 Advanced Search" at bounding box center [244, 55] width 328 height 15
type input "2572944"
click at [171, 58] on input "2572944" at bounding box center [226, 56] width 148 height 8
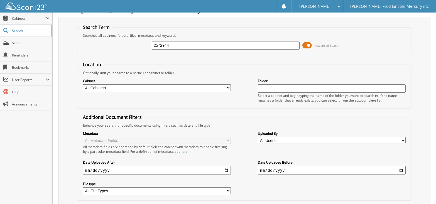
scroll to position [28, 0]
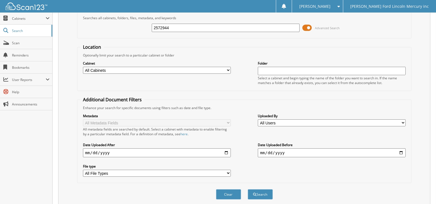
click at [176, 25] on input "2572944" at bounding box center [226, 28] width 148 height 8
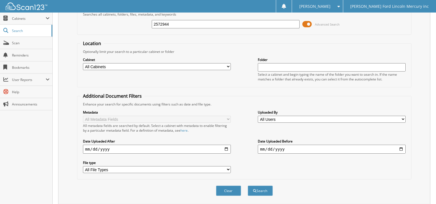
scroll to position [0, 0]
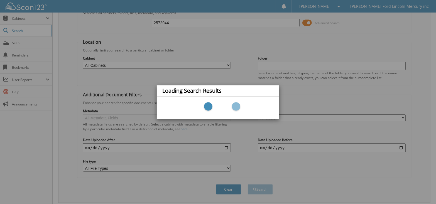
scroll to position [64, 0]
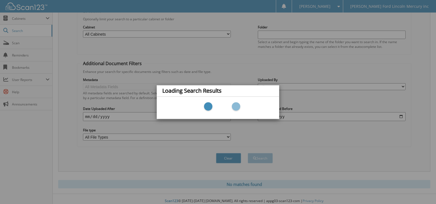
click at [176, 82] on div "Loading Search Results" at bounding box center [218, 102] width 436 height 204
click at [223, 75] on div "Loading Search Results" at bounding box center [218, 102] width 436 height 204
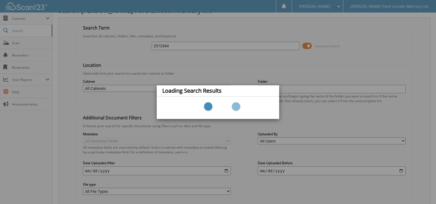
scroll to position [0, 0]
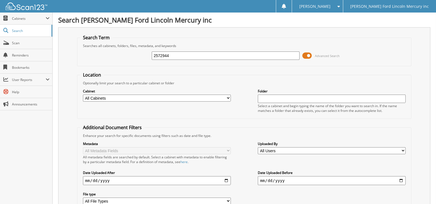
click at [181, 56] on input "2572944" at bounding box center [226, 56] width 148 height 8
click at [158, 53] on input "2572944" at bounding box center [226, 56] width 148 height 8
type input "2472944"
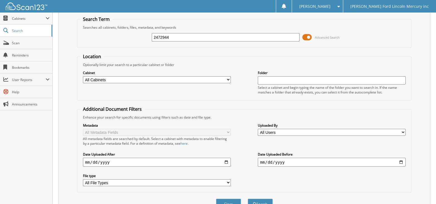
scroll to position [28, 0]
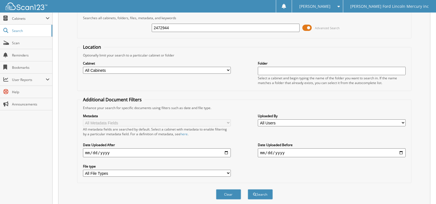
click at [178, 25] on input "2472944" at bounding box center [226, 28] width 148 height 8
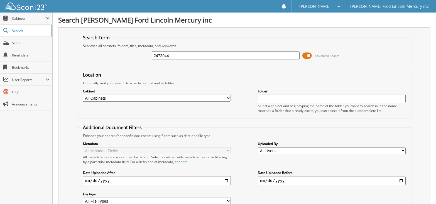
click at [180, 56] on input "2472944" at bounding box center [226, 56] width 148 height 8
drag, startPoint x: 123, startPoint y: 62, endPoint x: 109, endPoint y: 62, distance: 13.9
click at [109, 62] on div "2472944 Advanced Search" at bounding box center [244, 55] width 328 height 15
type input "a76042"
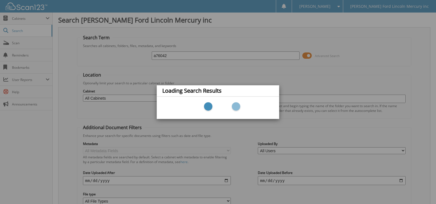
click at [208, 72] on div "Loading Search Results" at bounding box center [218, 102] width 436 height 204
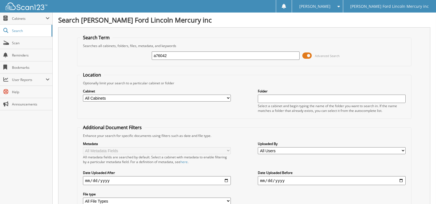
drag, startPoint x: 171, startPoint y: 53, endPoint x: 90, endPoint y: 38, distance: 81.5
click at [91, 38] on fieldset "Search Term Searches all cabinets, folders, files, metadata, and keywords a7604…" at bounding box center [244, 51] width 334 height 32
type input "2460502"
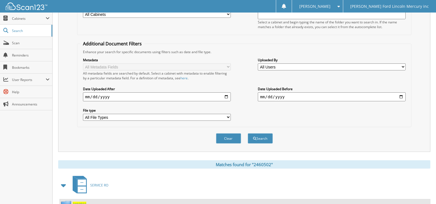
scroll to position [124, 0]
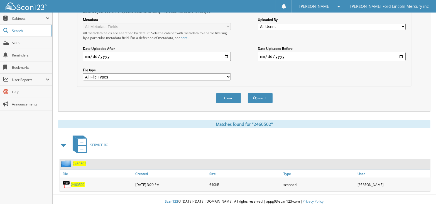
click at [84, 182] on div "2460502" at bounding box center [97, 184] width 74 height 11
click at [81, 182] on span "2460502" at bounding box center [78, 184] width 14 height 5
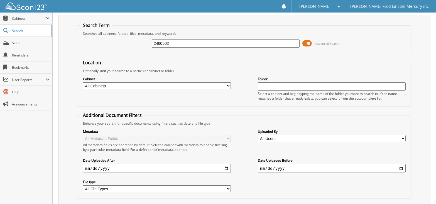
scroll to position [0, 0]
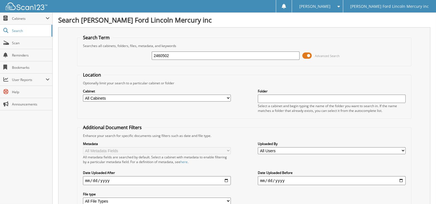
drag, startPoint x: 178, startPoint y: 55, endPoint x: -6, endPoint y: 51, distance: 184.9
click at [0, 51] on html "[PERSON_NAME] Settings Logout [PERSON_NAME] Ford Lincoln Mercury inc Close Cabi…" at bounding box center [218, 166] width 436 height 333
type input "2561520"
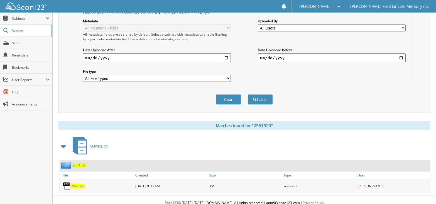
scroll to position [124, 0]
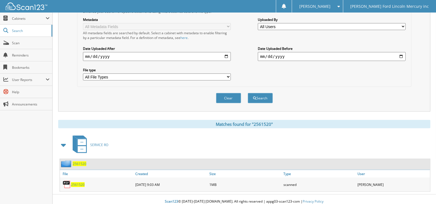
click at [77, 182] on span "2561520" at bounding box center [78, 184] width 14 height 5
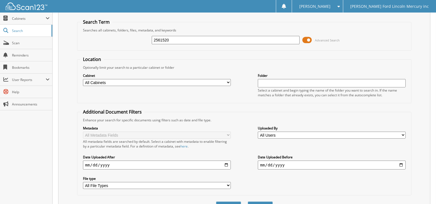
scroll to position [0, 0]
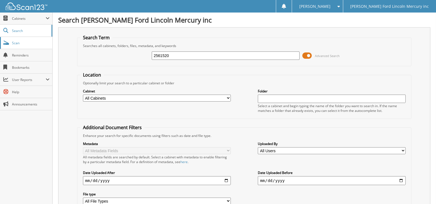
drag, startPoint x: 173, startPoint y: 57, endPoint x: 19, endPoint y: 39, distance: 154.4
click at [78, 41] on fieldset "Search Term Searches all cabinets, folders, files, metadata, and keywords 25615…" at bounding box center [244, 51] width 334 height 32
type input "2564255"
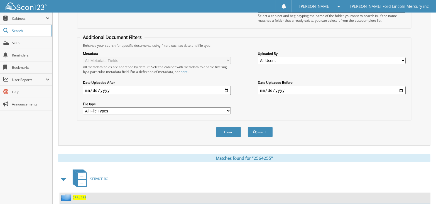
scroll to position [124, 0]
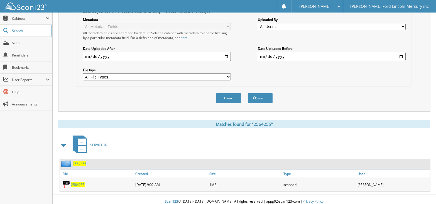
click at [80, 182] on span "2564255" at bounding box center [78, 184] width 14 height 5
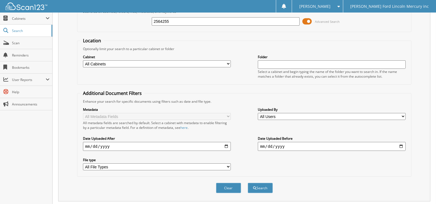
scroll to position [0, 0]
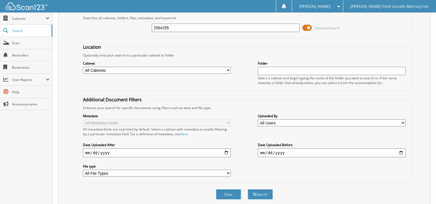
drag, startPoint x: 173, startPoint y: 25, endPoint x: -1, endPoint y: -5, distance: 175.9
click at [0, 0] on html "Laura C. Settings Logout Billy Howell Ford Lincoln Mercury inc Close Cabinets S…" at bounding box center [218, 138] width 436 height 333
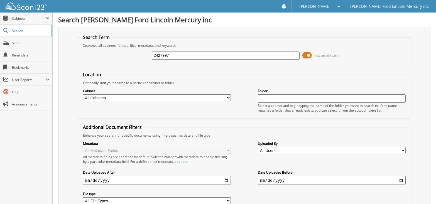
type input "2427997"
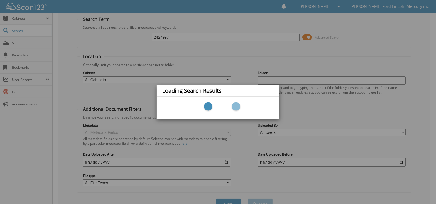
scroll to position [28, 0]
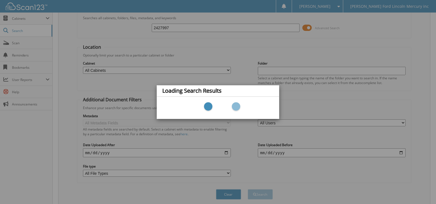
click at [193, 72] on div "Loading Search Results" at bounding box center [218, 102] width 436 height 204
click at [203, 59] on div "Loading Search Results" at bounding box center [218, 102] width 436 height 204
click at [218, 59] on div "Loading Search Results" at bounding box center [218, 102] width 436 height 204
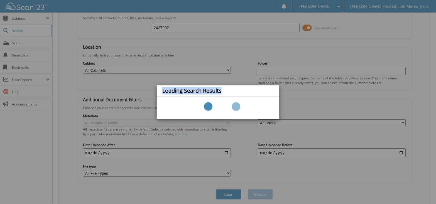
click at [218, 59] on div "Loading Search Results" at bounding box center [218, 102] width 436 height 204
click at [212, 92] on h4 "Loading Search Results" at bounding box center [191, 91] width 59 height 6
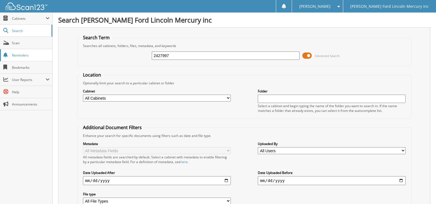
drag, startPoint x: 191, startPoint y: 54, endPoint x: 46, endPoint y: 56, distance: 145.0
click at [46, 56] on body "Laura C. Settings Logout Billy Howell Ford Lincoln Mercury inc Close Cabinets M…" at bounding box center [218, 136] width 436 height 272
type input "2565536"
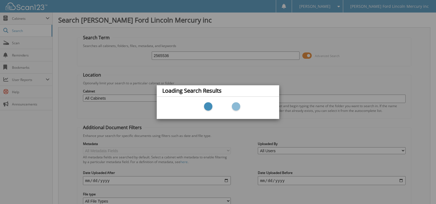
click at [181, 80] on div "Loading Search Results" at bounding box center [218, 102] width 436 height 204
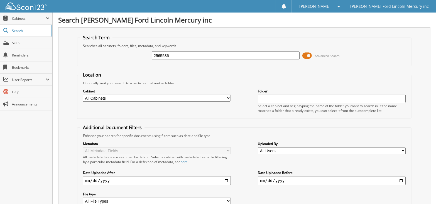
type input "2565536"
drag, startPoint x: 183, startPoint y: 57, endPoint x: 10, endPoint y: 43, distance: 173.4
click at [18, 45] on body "[PERSON_NAME] Settings Logout [PERSON_NAME] Ford Lincoln Mercury inc Close Cabi…" at bounding box center [218, 173] width 436 height 347
click at [178, 57] on input "text" at bounding box center [226, 56] width 148 height 8
type input "2574414"
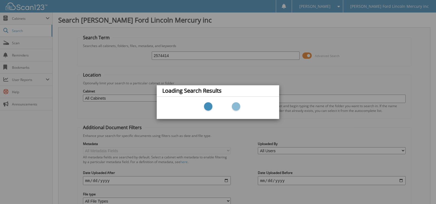
scroll to position [138, 0]
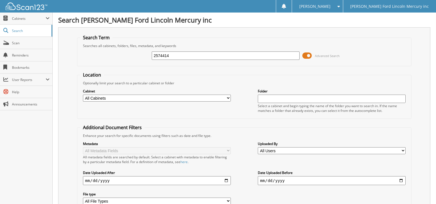
click at [125, 62] on div "2574414 Advanced Search" at bounding box center [244, 55] width 328 height 15
click at [178, 55] on input "2574414" at bounding box center [226, 56] width 148 height 8
click at [177, 55] on input "2574414" at bounding box center [226, 56] width 148 height 8
click at [181, 55] on input "2574414" at bounding box center [226, 56] width 148 height 8
